Goal: Find specific page/section: Find specific page/section

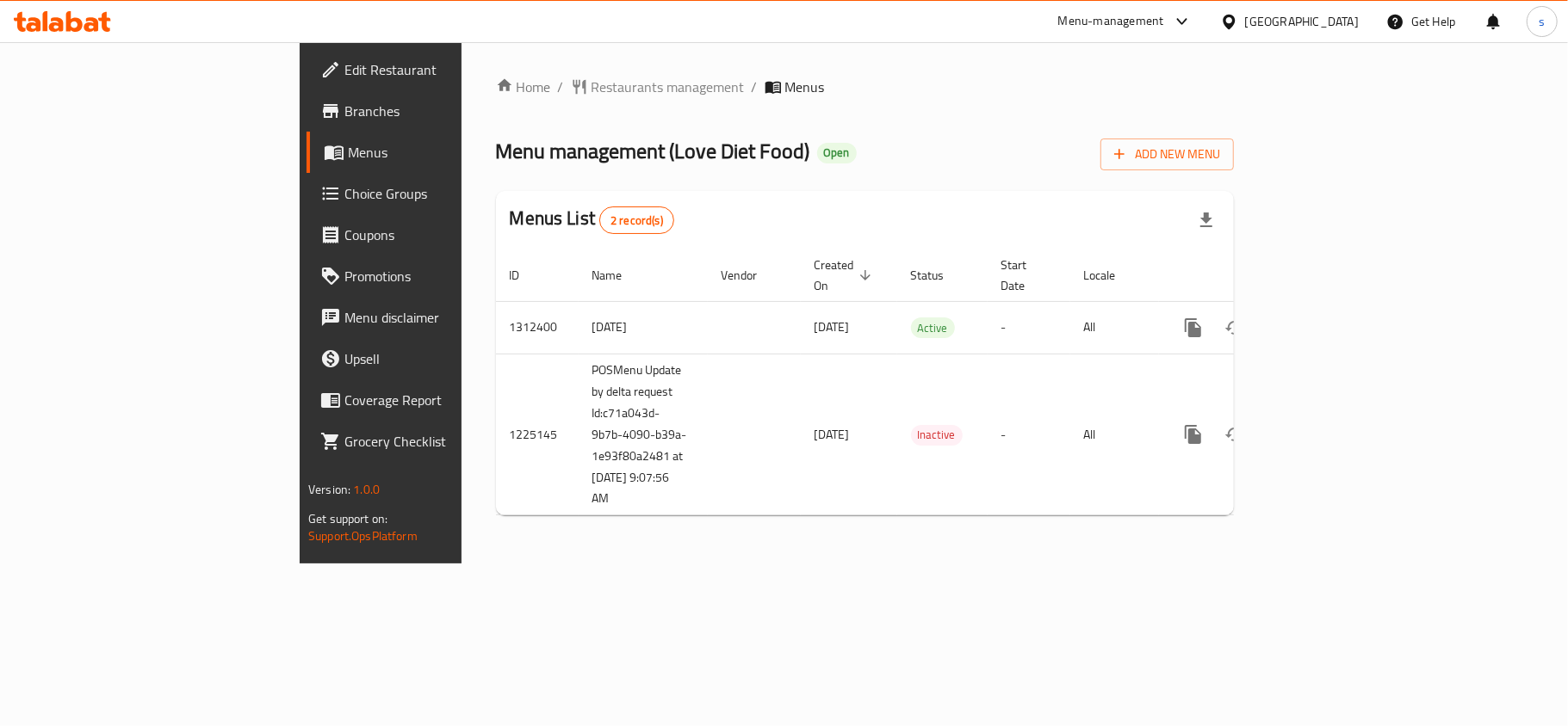
click at [345, 189] on span "Choice Groups" at bounding box center [446, 194] width 203 height 20
click at [345, 194] on span "Choice Groups" at bounding box center [446, 194] width 203 height 20
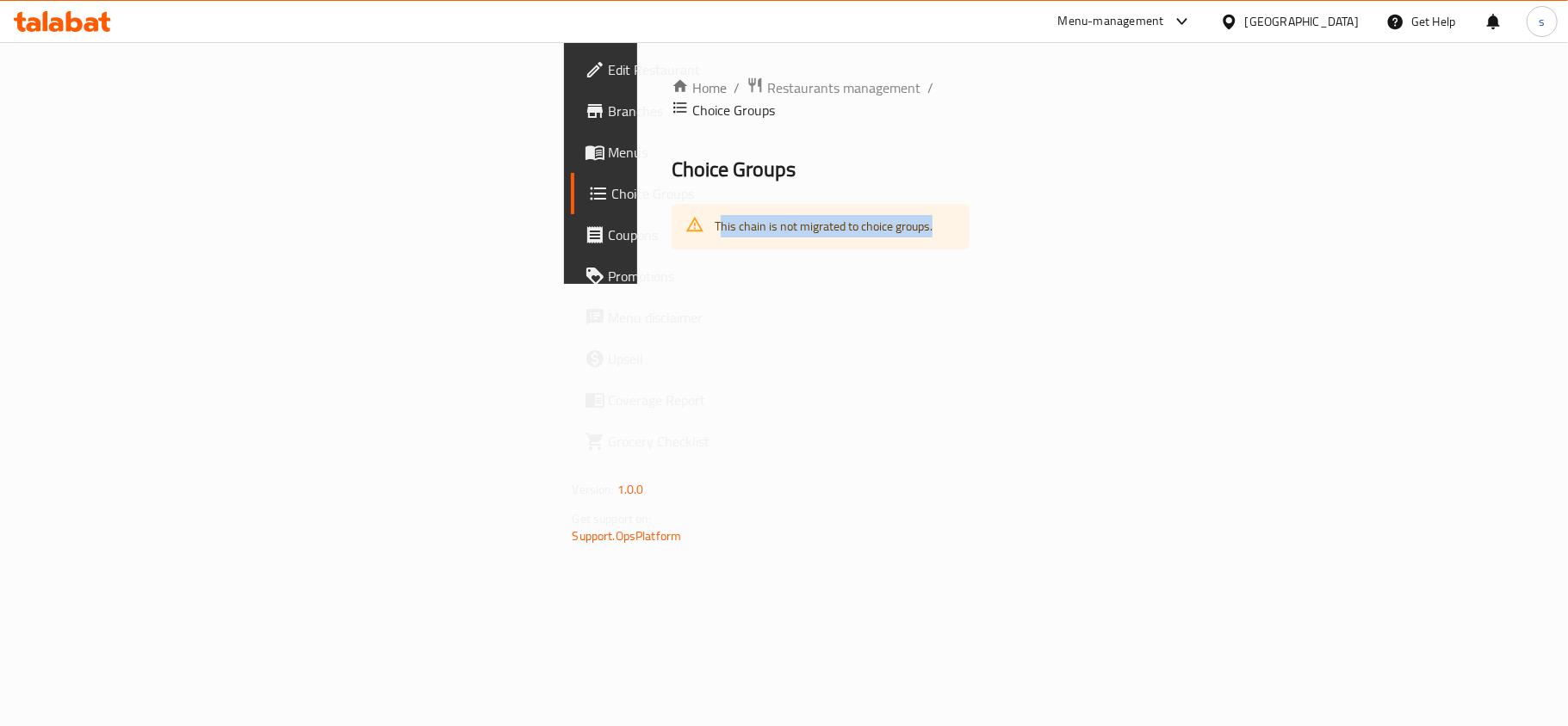
drag, startPoint x: 343, startPoint y: 207, endPoint x: 594, endPoint y: 211, distance: 251.0
click at [671, 208] on div "This chain is not migrated to choice groups." at bounding box center [820, 226] width 299 height 46
click at [612, 188] on span "Choice Groups" at bounding box center [711, 194] width 199 height 20
click at [609, 145] on span "Menus" at bounding box center [710, 153] width 203 height 20
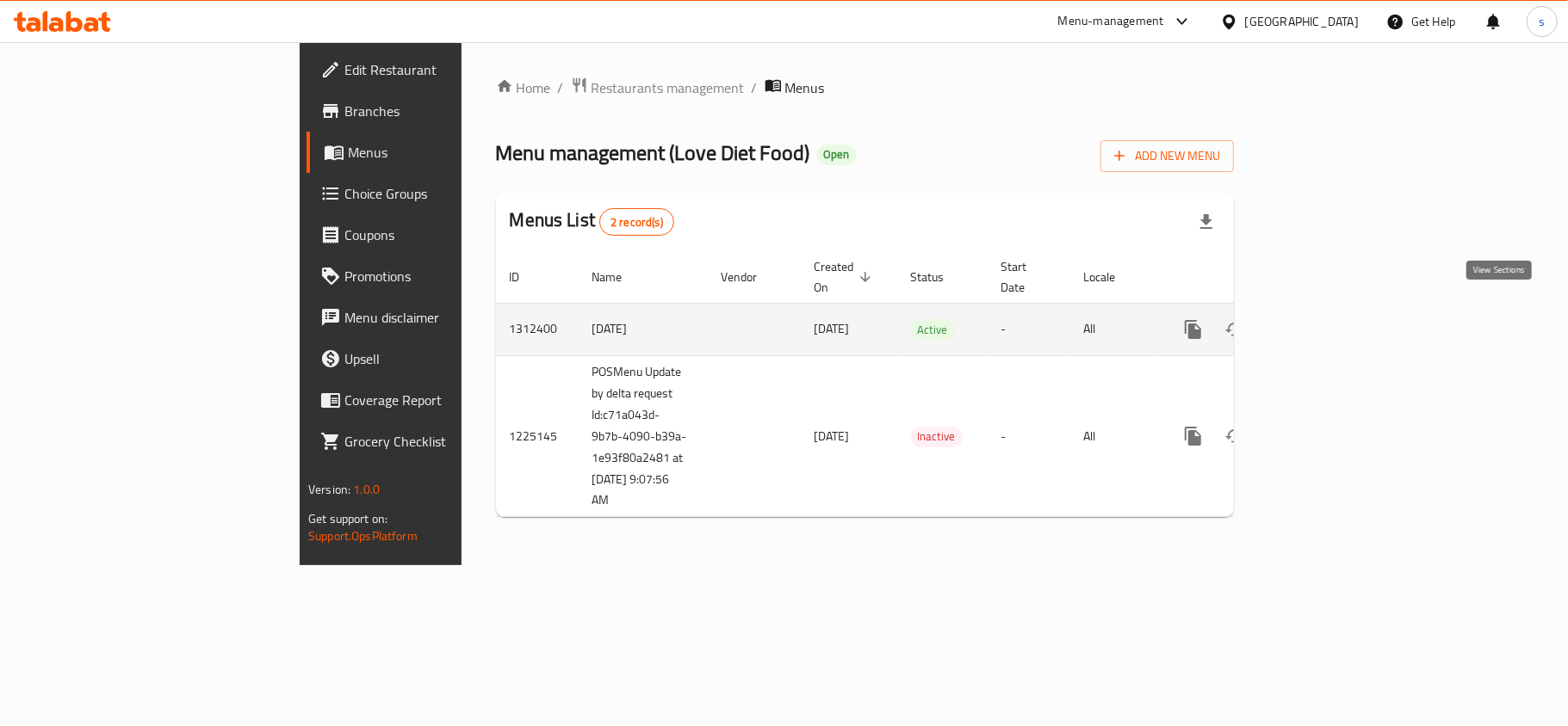
click at [1325, 322] on icon "enhanced table" at bounding box center [1317, 329] width 16 height 16
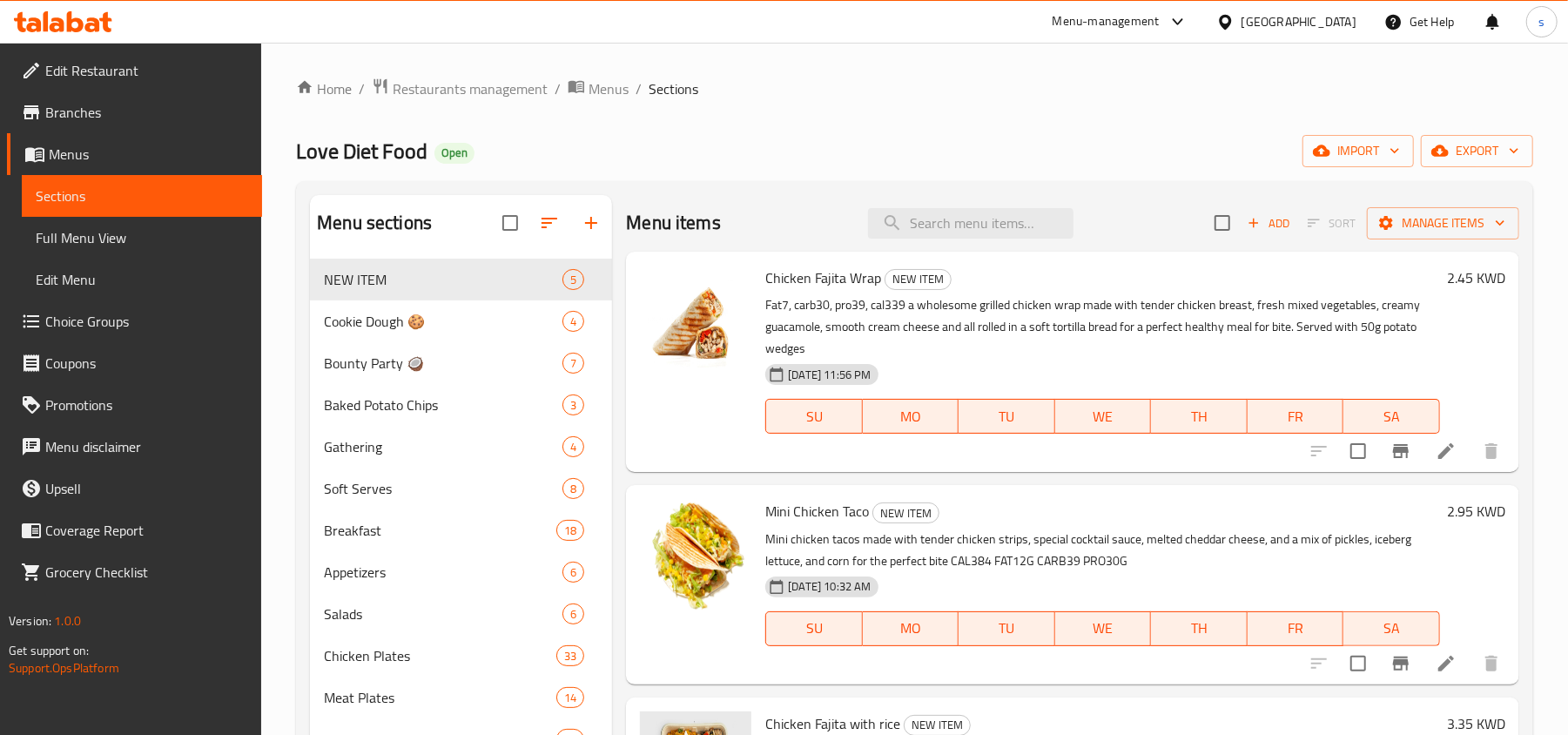
click at [115, 154] on span "Menus" at bounding box center [149, 155] width 200 height 21
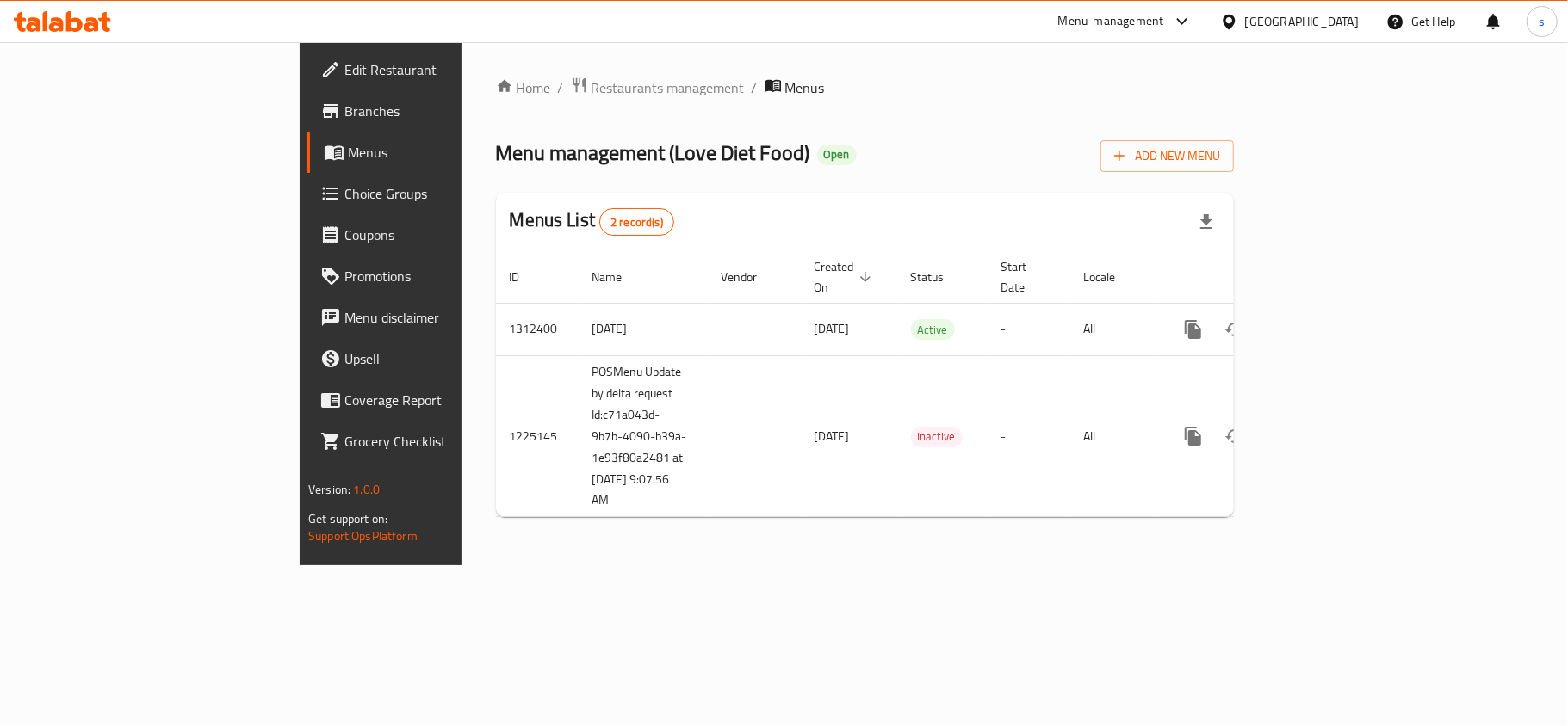
click at [345, 197] on span "Choice Groups" at bounding box center [446, 194] width 203 height 20
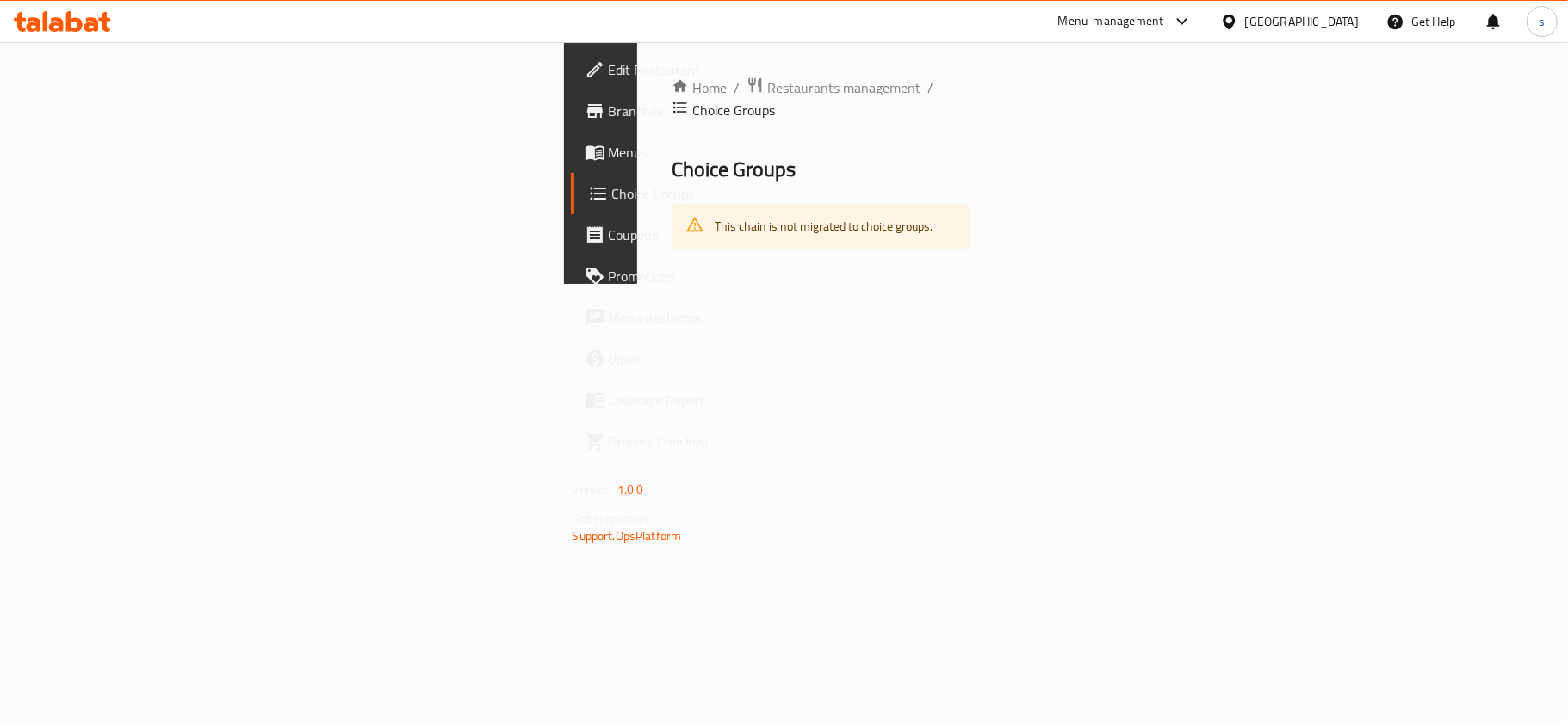
click at [612, 197] on span "Choice Groups" at bounding box center [711, 194] width 199 height 20
click at [714, 209] on div "This chain is not migrated to choice groups." at bounding box center [823, 227] width 218 height 35
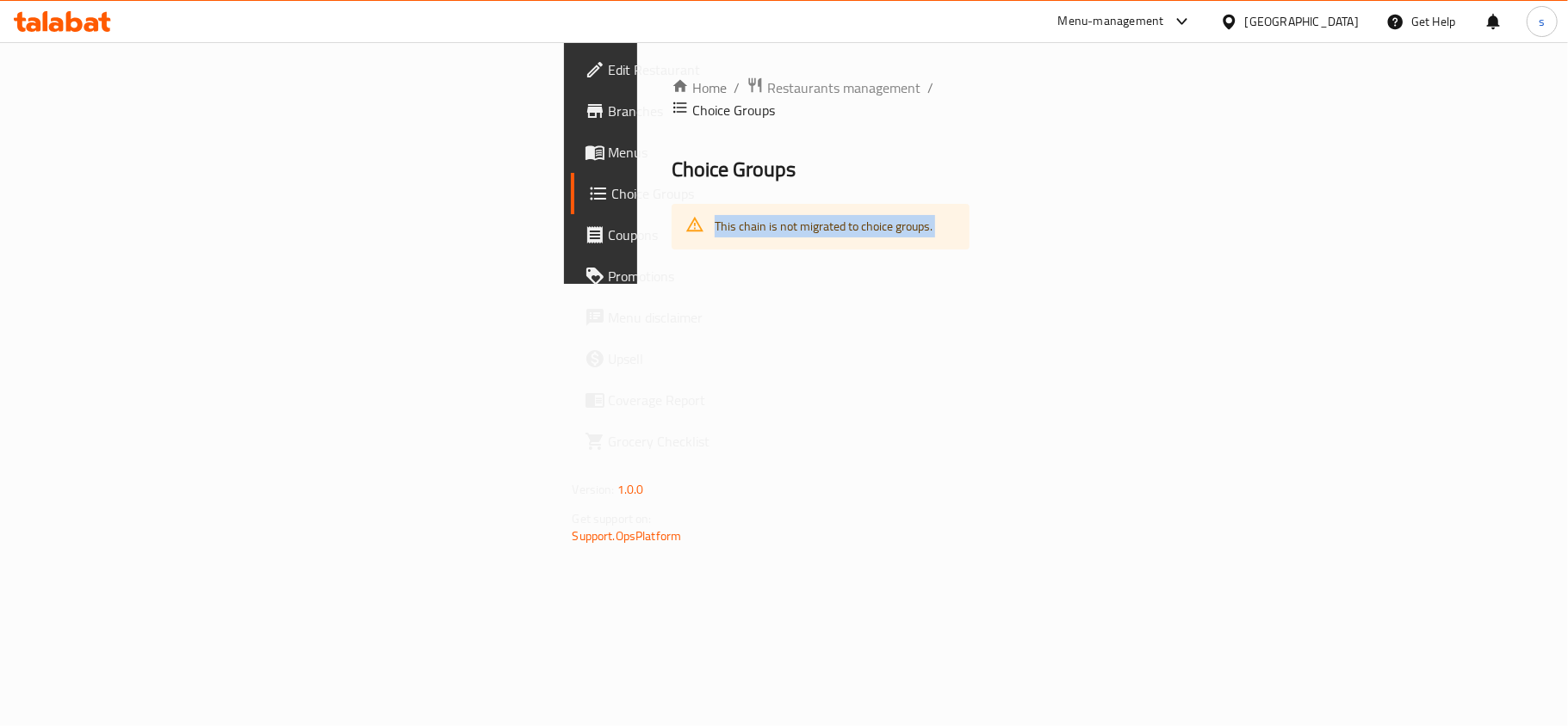
click at [714, 209] on div "This chain is not migrated to choice groups." at bounding box center [823, 227] width 218 height 35
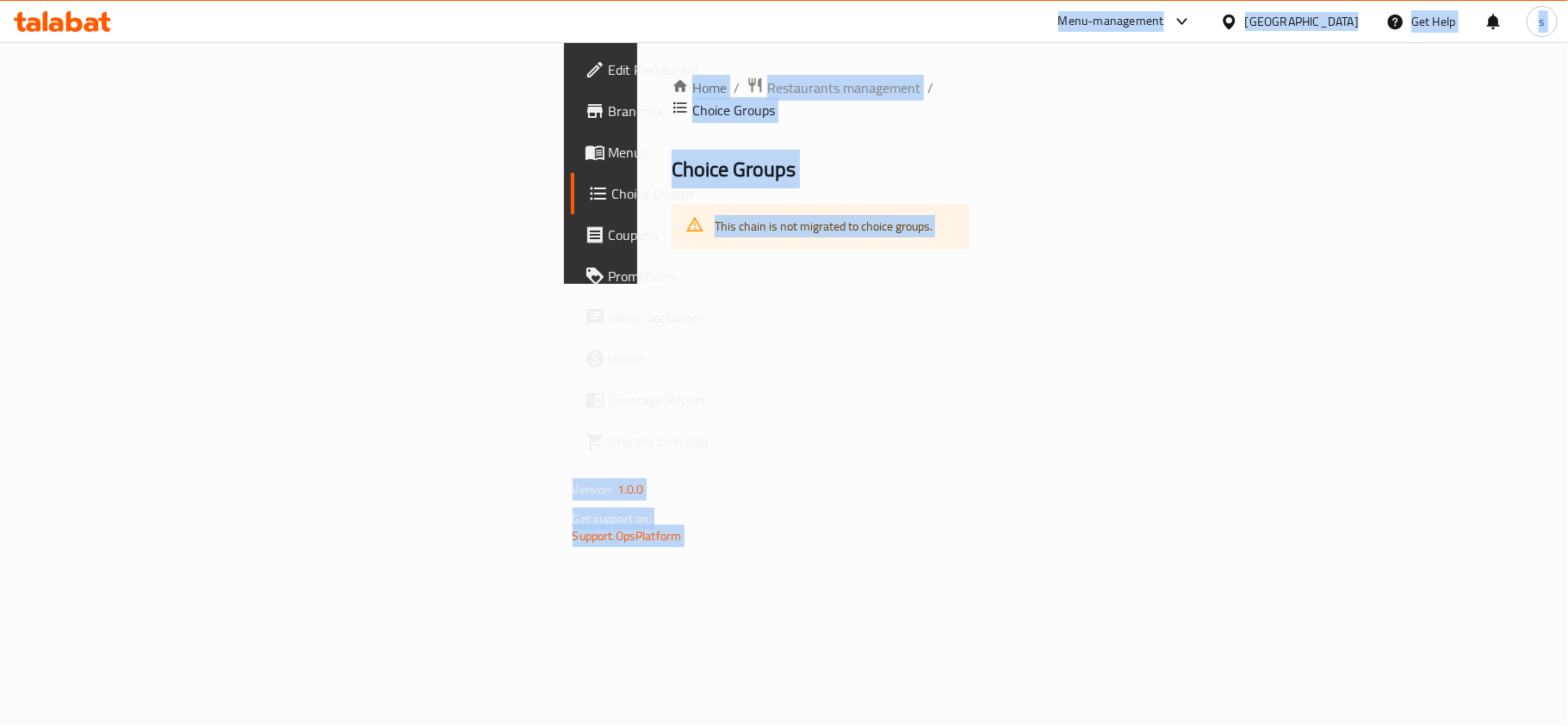
drag, startPoint x: 694, startPoint y: 362, endPoint x: 604, endPoint y: 320, distance: 99.3
click at [694, 284] on div "Home / Restaurants management / Choice Groups Choice Groups This chain is not m…" at bounding box center [820, 163] width 368 height 242
click at [671, 170] on div "Home / Restaurants management / Choice Groups Choice Groups This chain is not m…" at bounding box center [820, 163] width 299 height 173
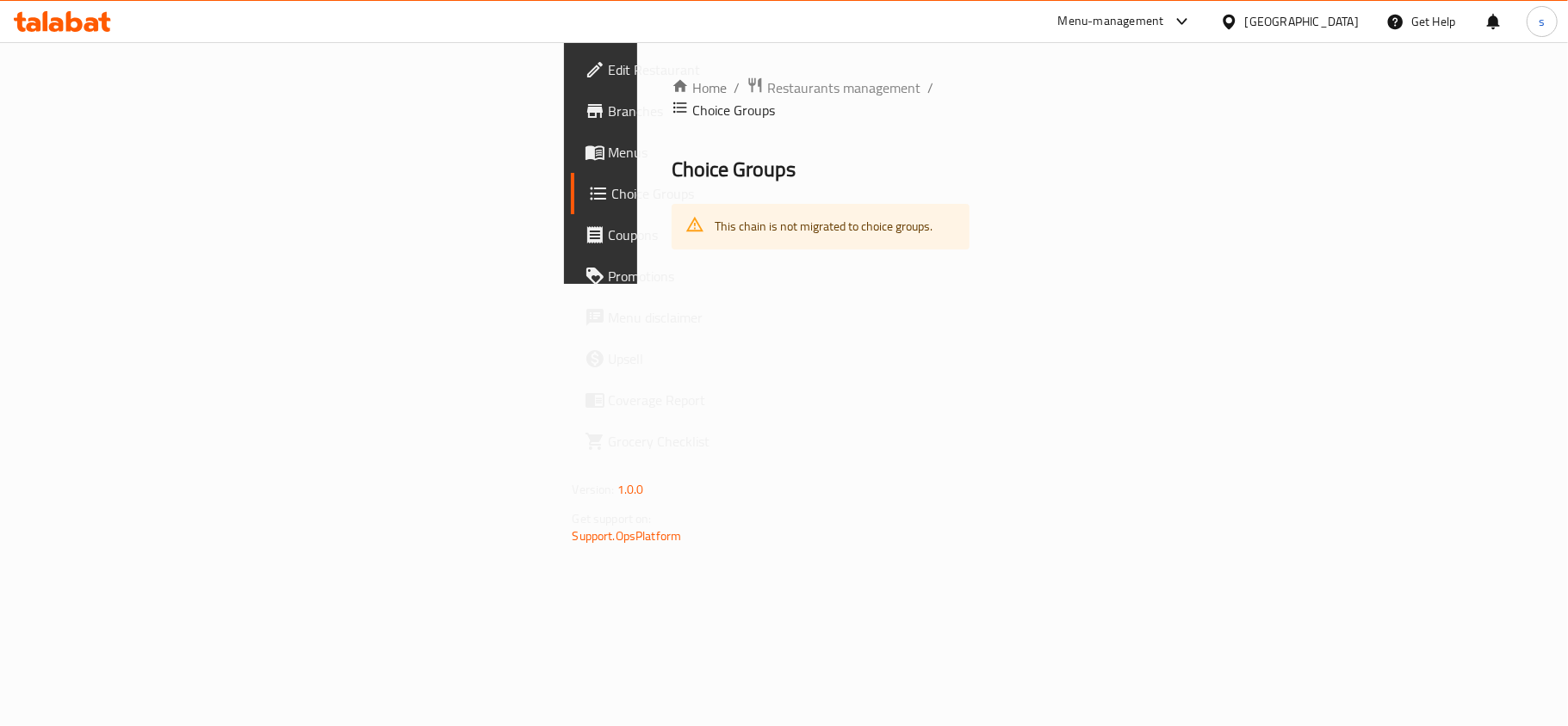
click at [671, 170] on div "Home / Restaurants management / Choice Groups Choice Groups This chain is not m…" at bounding box center [820, 163] width 299 height 173
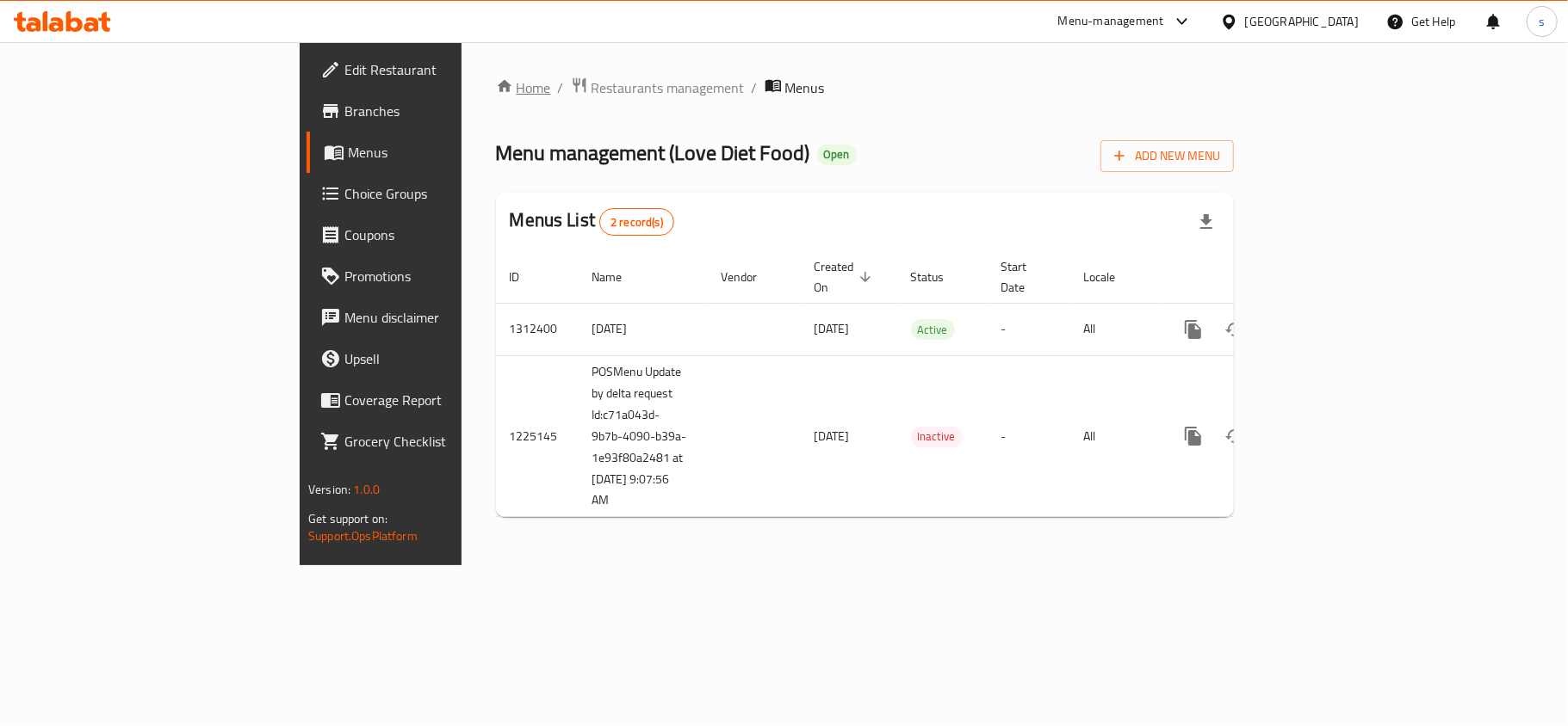
click at [496, 83] on link "Home" at bounding box center [523, 87] width 55 height 20
click at [345, 190] on span "Choice Groups" at bounding box center [446, 194] width 203 height 20
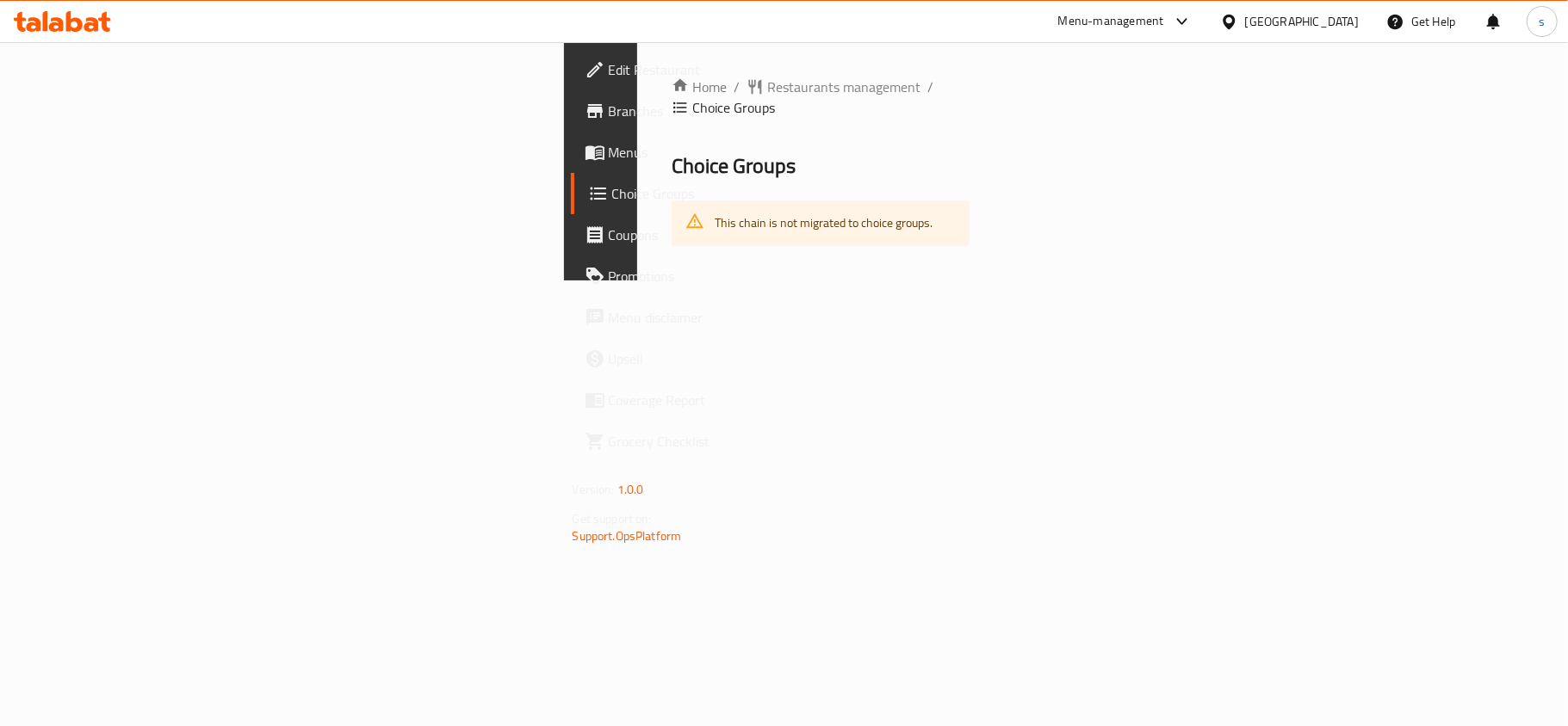
click at [609, 238] on span "Coupons" at bounding box center [710, 235] width 203 height 20
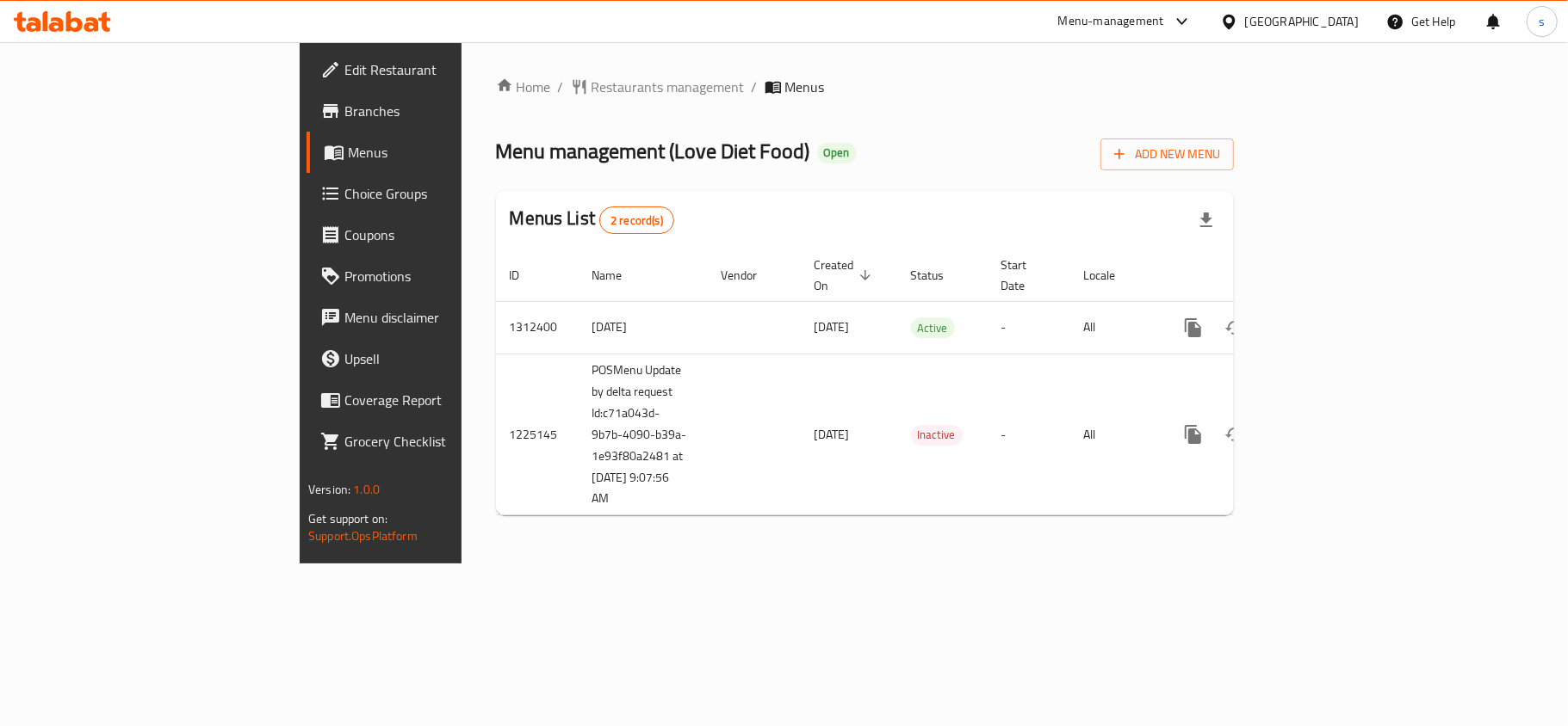
click at [345, 203] on span "Choice Groups" at bounding box center [446, 194] width 203 height 20
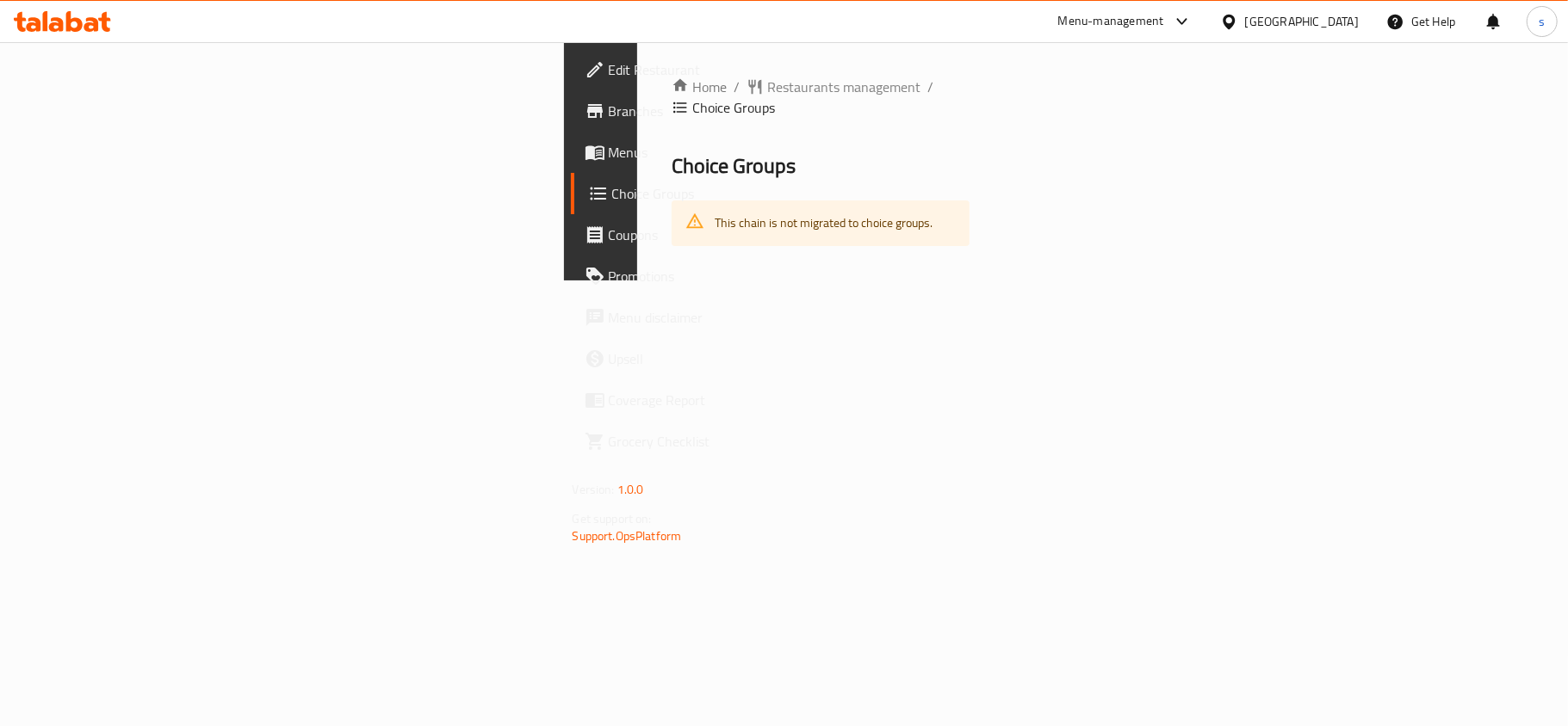
scroll to position [42, 0]
